Goal: Find specific page/section: Find specific page/section

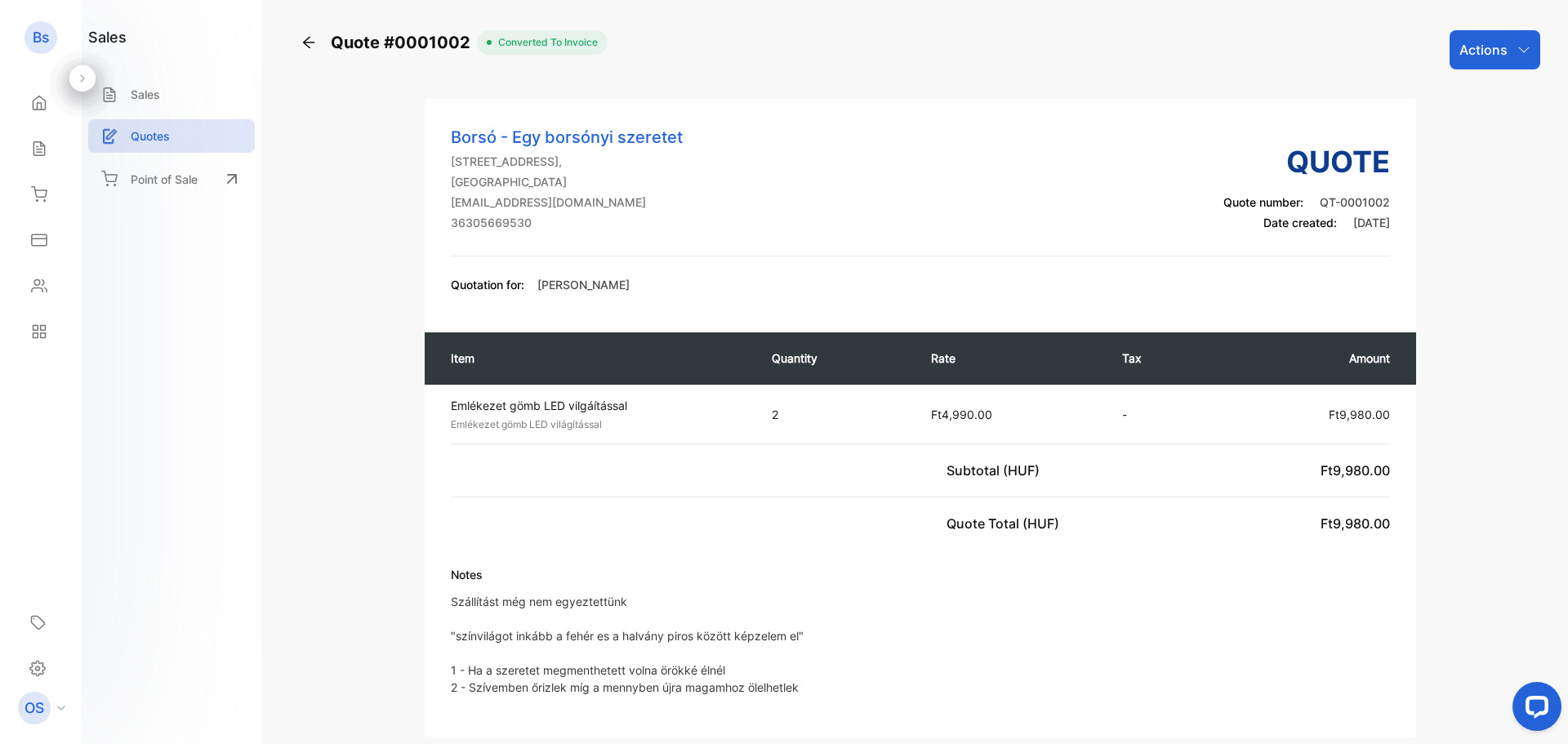
scroll to position [156, 0]
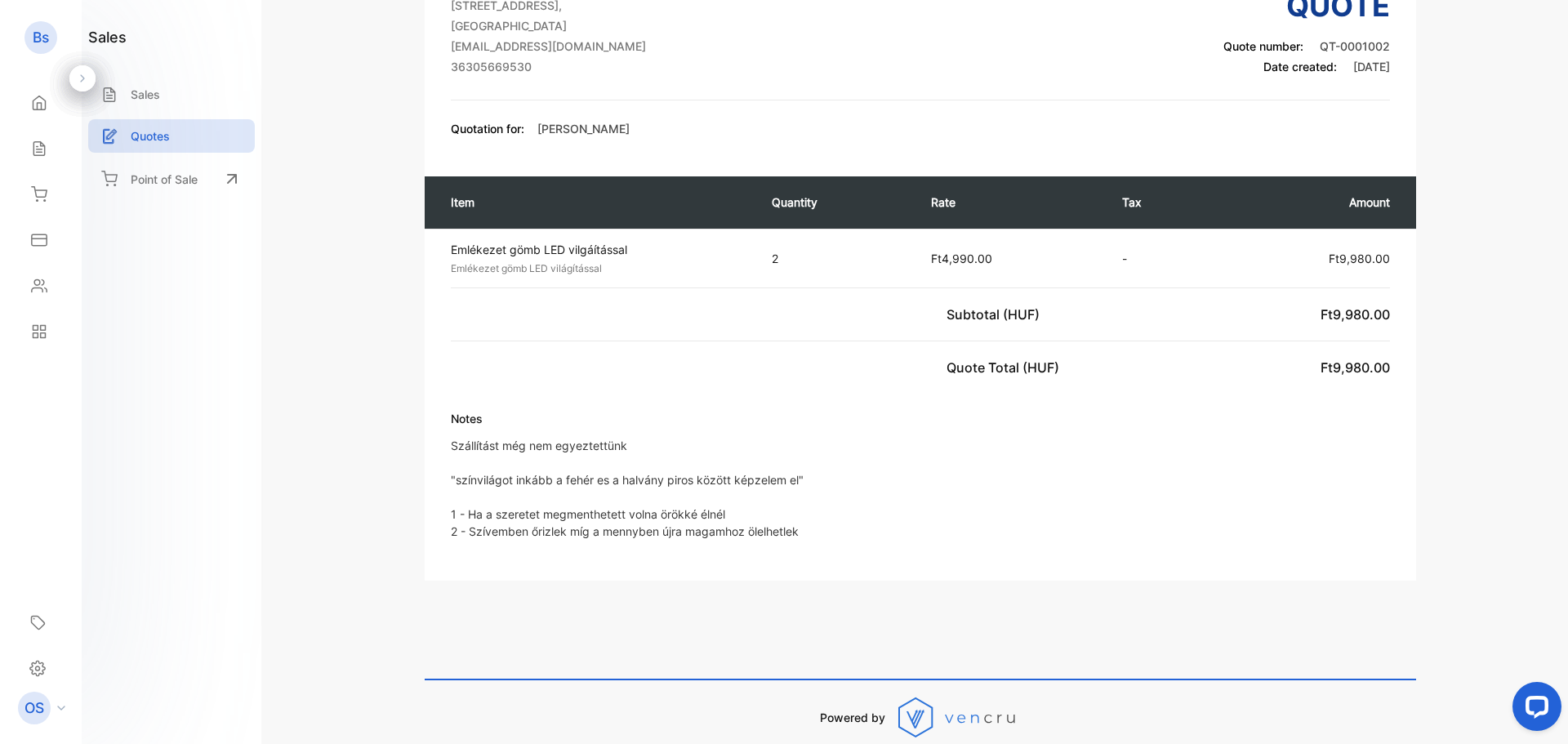
click at [445, 455] on div "Notes Szállítást még nem egyeztettünk "színvilágot inkább a fehér es a halvány …" at bounding box center [920, 483] width 992 height 145
click at [141, 129] on p "Quotes" at bounding box center [150, 135] width 39 height 17
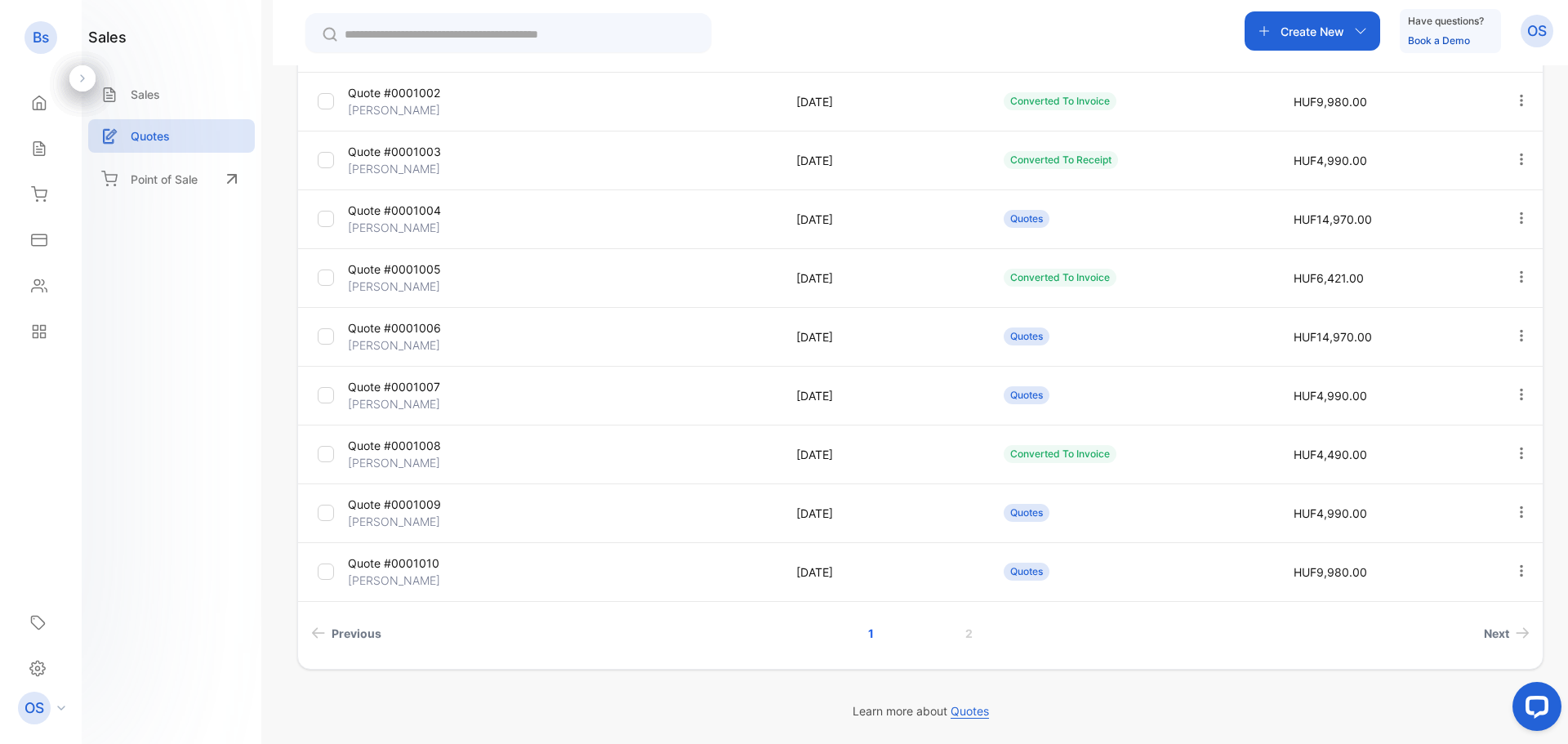
scroll to position [237, 0]
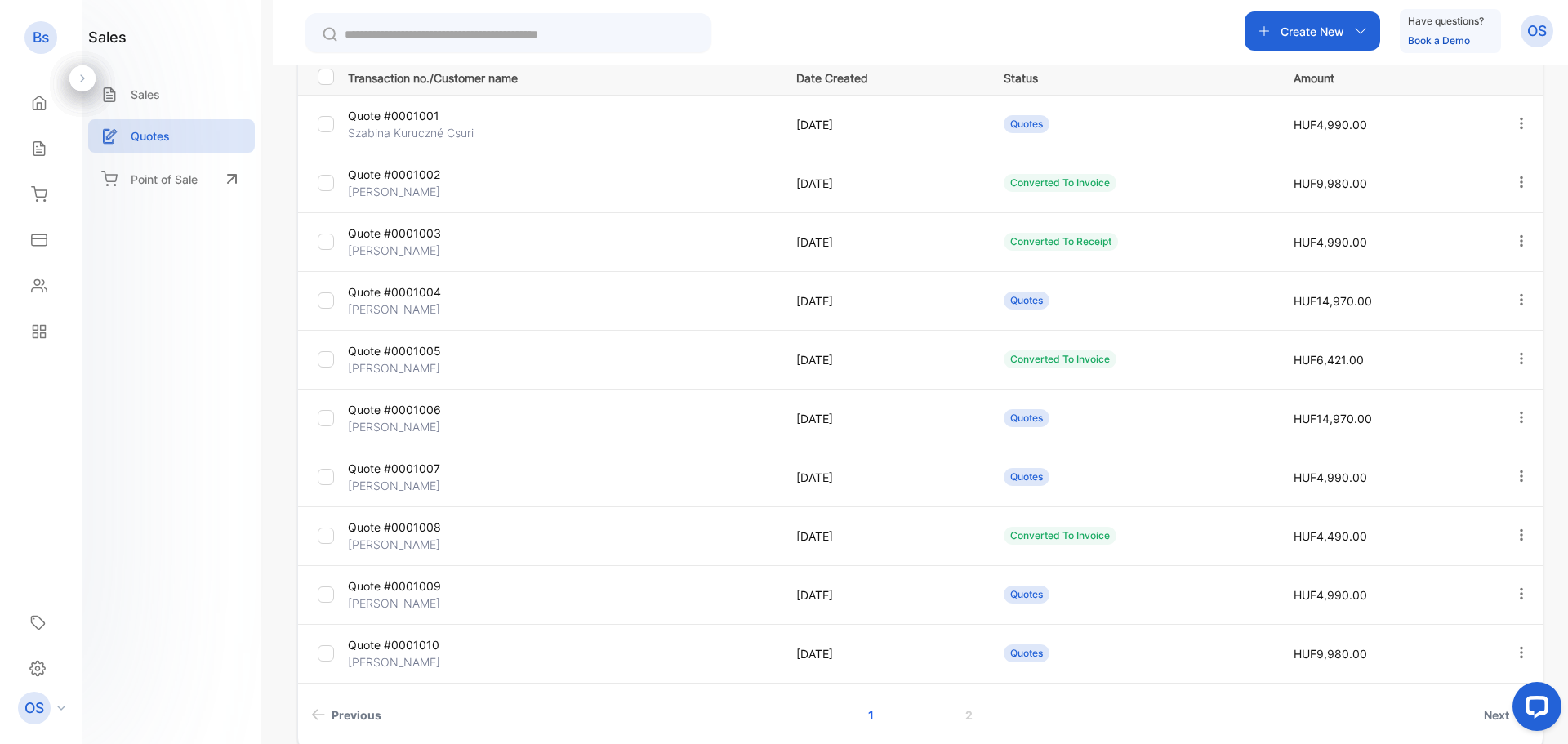
click at [438, 368] on p "[PERSON_NAME]" at bounding box center [419, 367] width 143 height 17
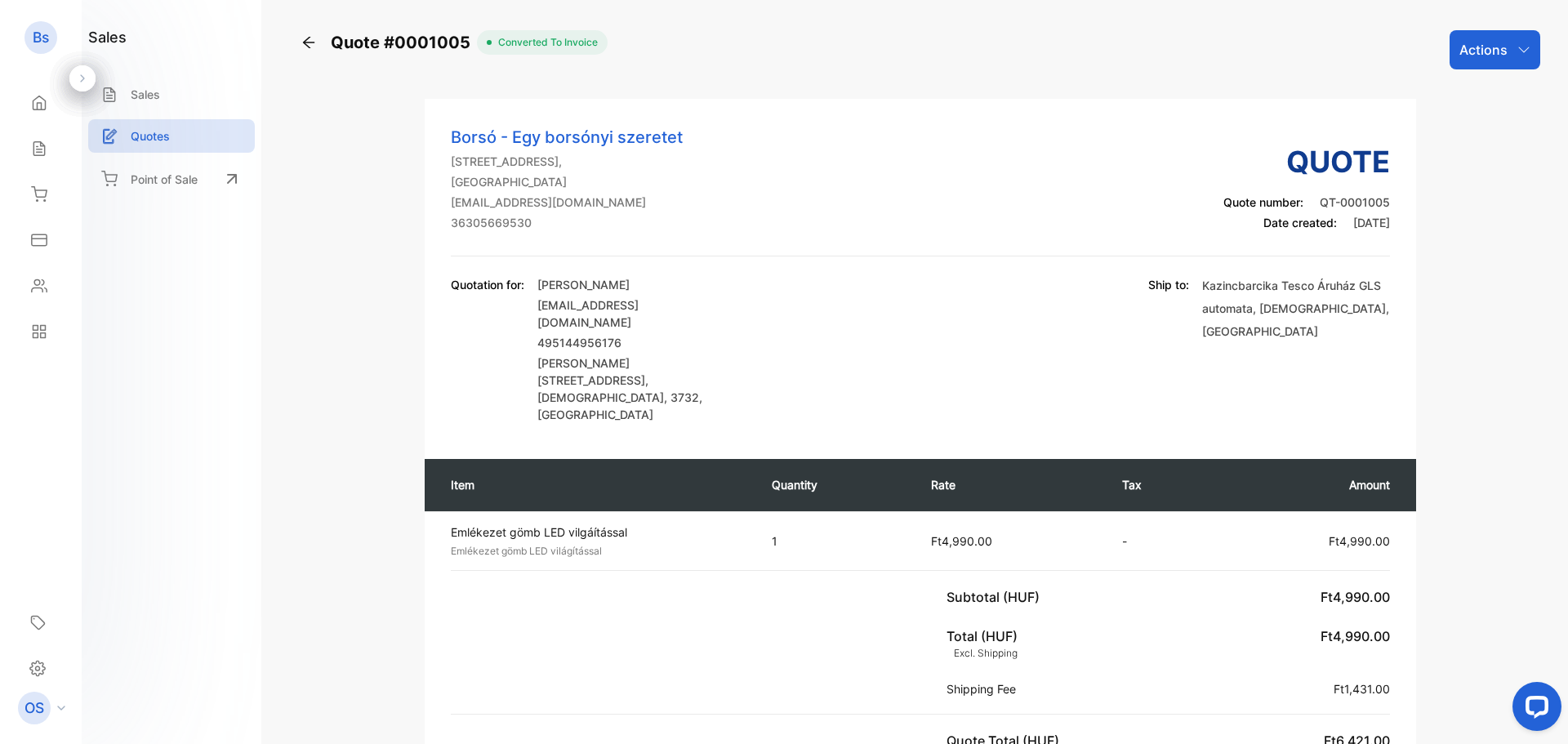
click at [298, 36] on div "Quote #0001005 Converted To Invoice Actions Borsó - Egy borsónyi szeretet [STRE…" at bounding box center [920, 553] width 1246 height 1047
click at [300, 36] on div "Quote #0001005 Converted To Invoice Actions Borsó - Egy borsónyi szeretet [STRE…" at bounding box center [920, 553] width 1246 height 1047
click at [301, 37] on icon at bounding box center [309, 42] width 17 height 17
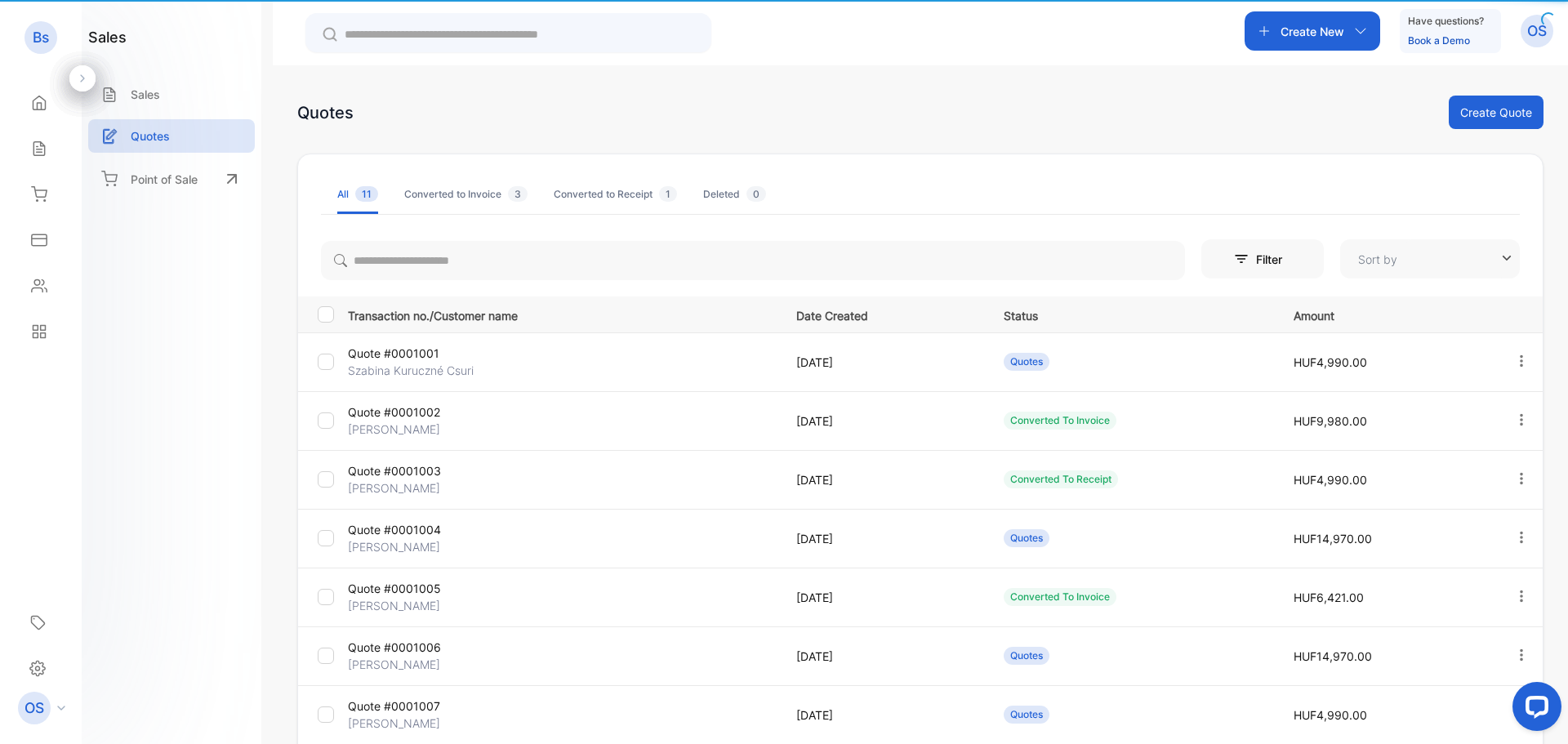
type input "**********"
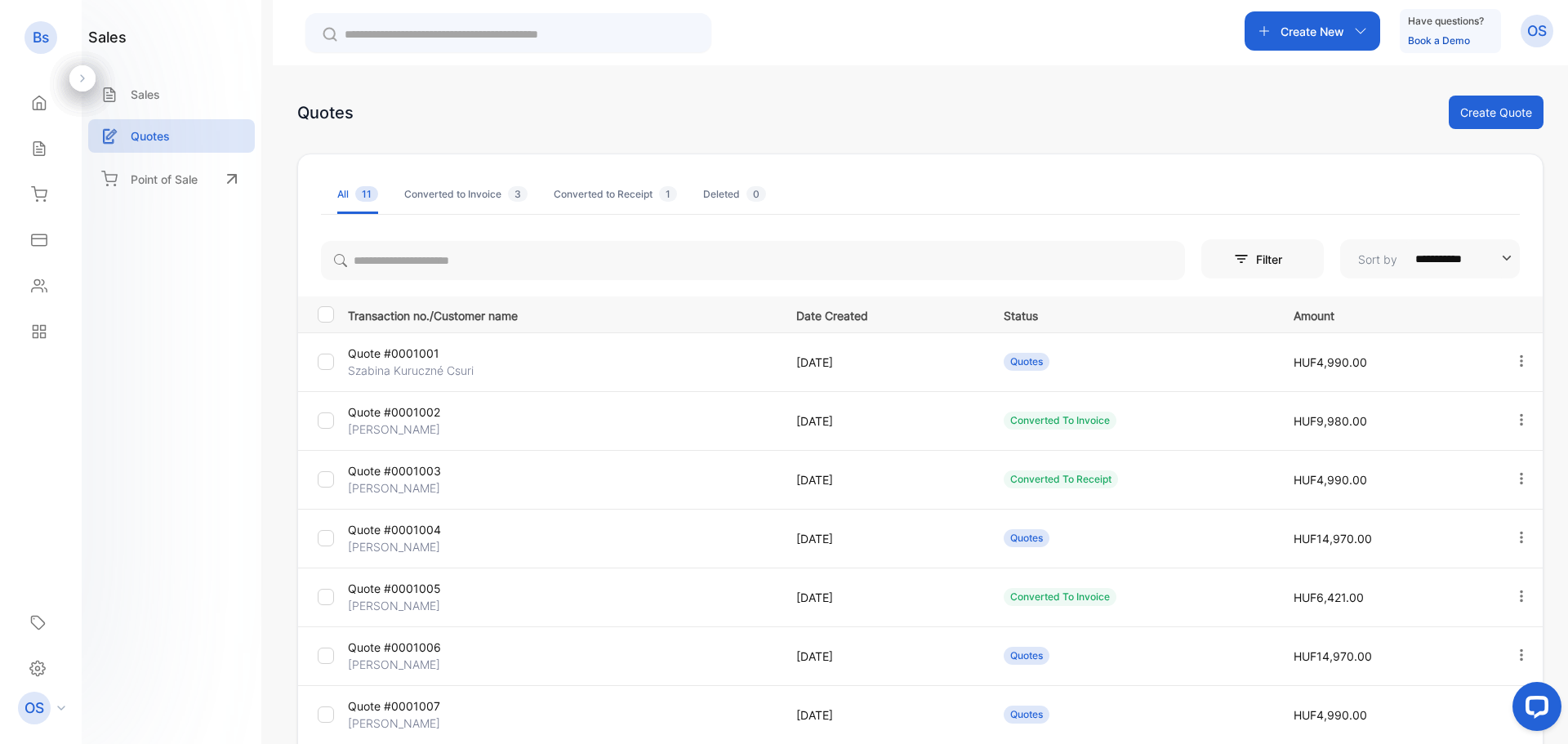
click at [419, 429] on p "[PERSON_NAME]" at bounding box center [419, 429] width 143 height 17
